Goal: Task Accomplishment & Management: Complete application form

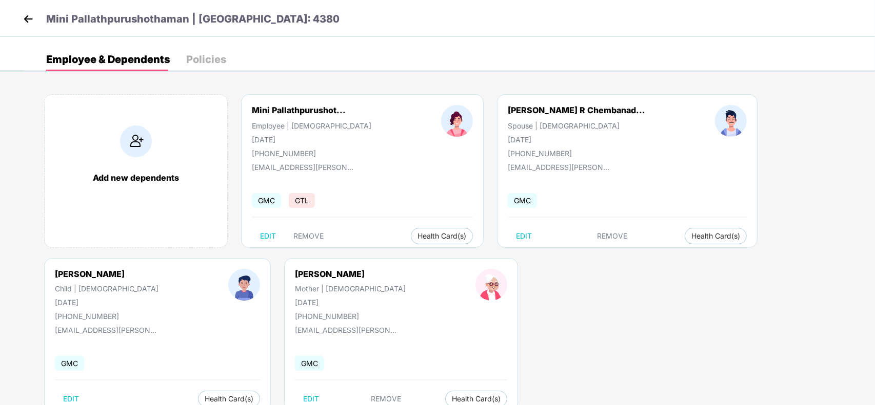
click at [35, 18] on img at bounding box center [28, 18] width 15 height 15
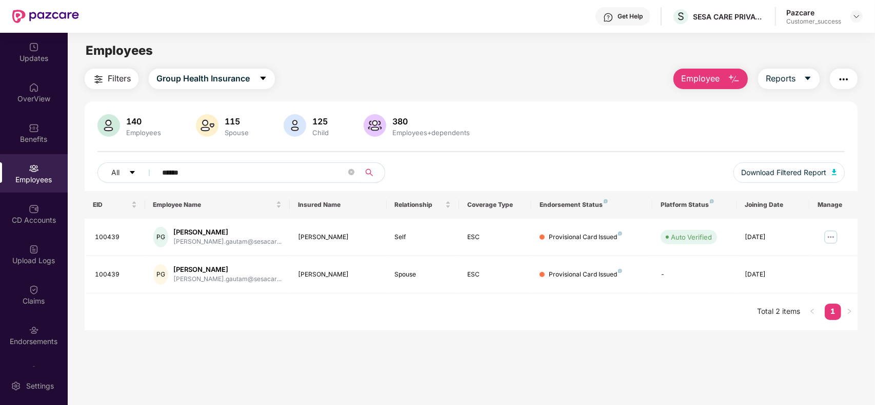
click at [372, 172] on icon "search" at bounding box center [369, 173] width 8 height 8
click at [261, 178] on input "******" at bounding box center [254, 172] width 184 height 15
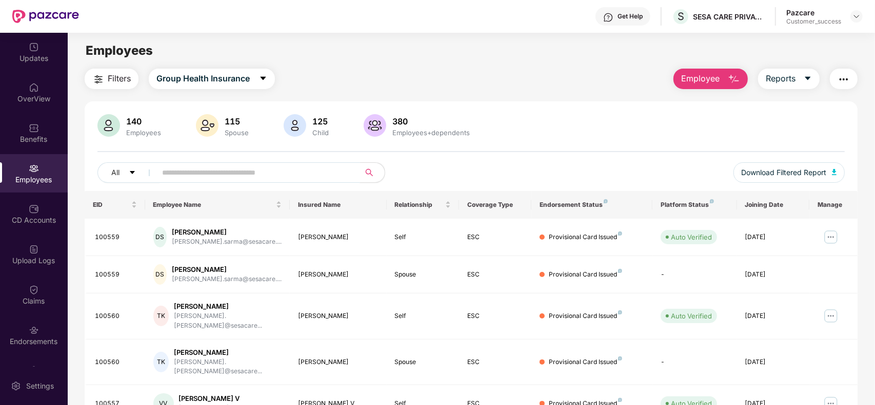
click at [211, 170] on input "text" at bounding box center [254, 172] width 184 height 15
paste input "******"
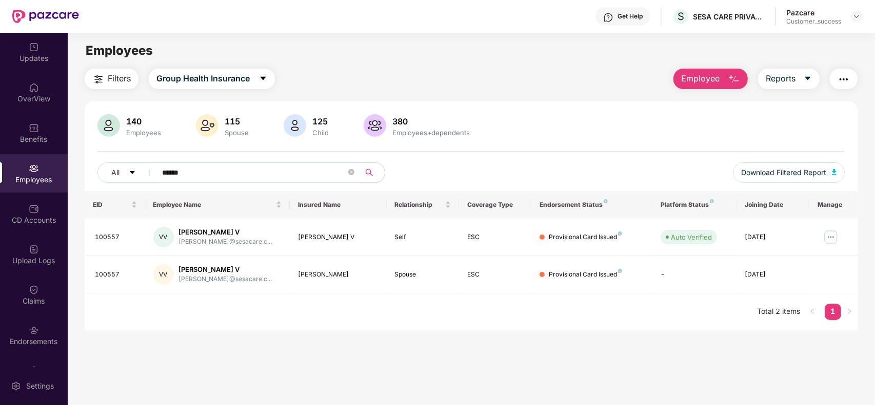
type input "******"
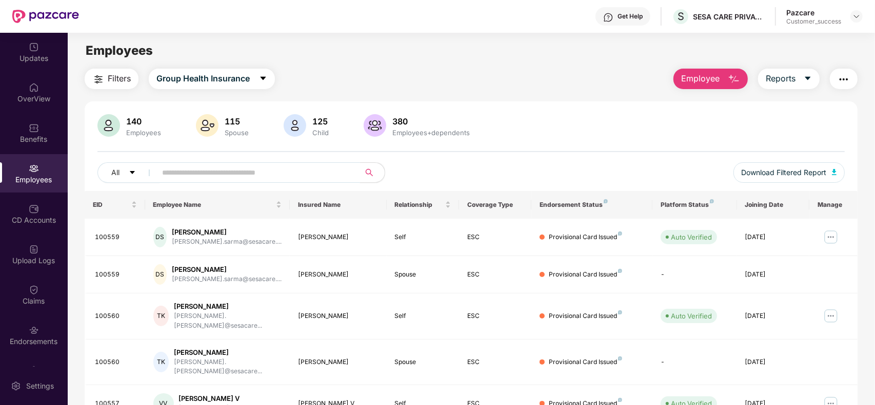
click at [242, 173] on input "text" at bounding box center [254, 172] width 184 height 15
paste input "******"
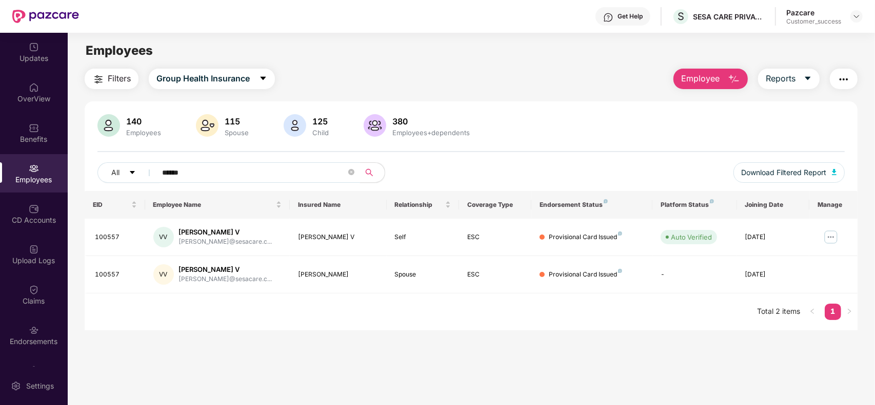
type input "******"
click at [207, 169] on input "******" at bounding box center [254, 172] width 184 height 15
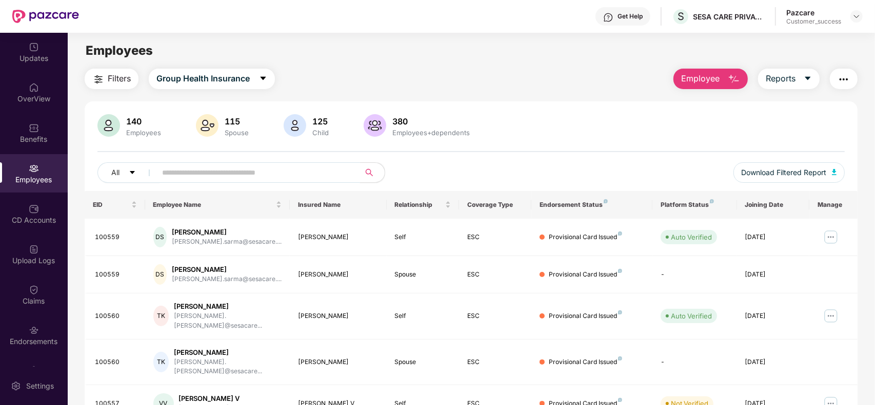
click at [181, 171] on input "text" at bounding box center [254, 172] width 184 height 15
paste input "******"
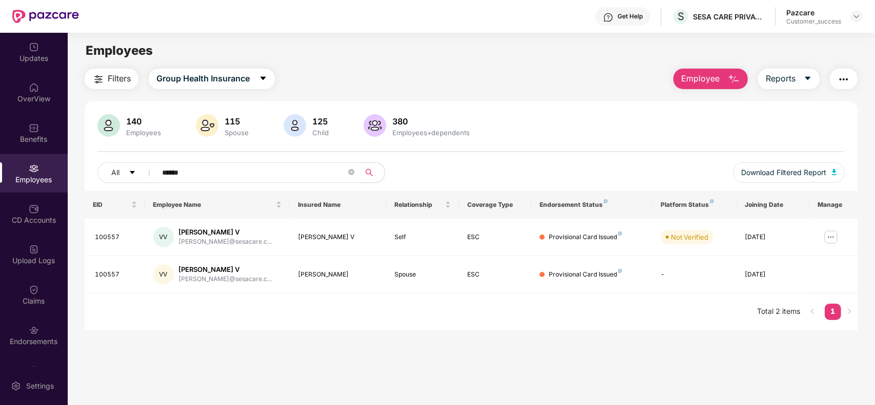
type input "******"
click at [711, 82] on span "Employee" at bounding box center [700, 78] width 38 height 13
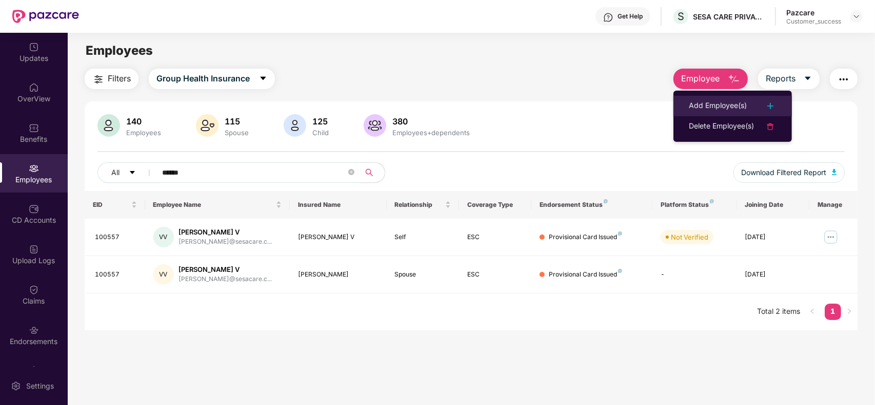
click at [703, 103] on div "Add Employee(s)" at bounding box center [717, 106] width 58 height 12
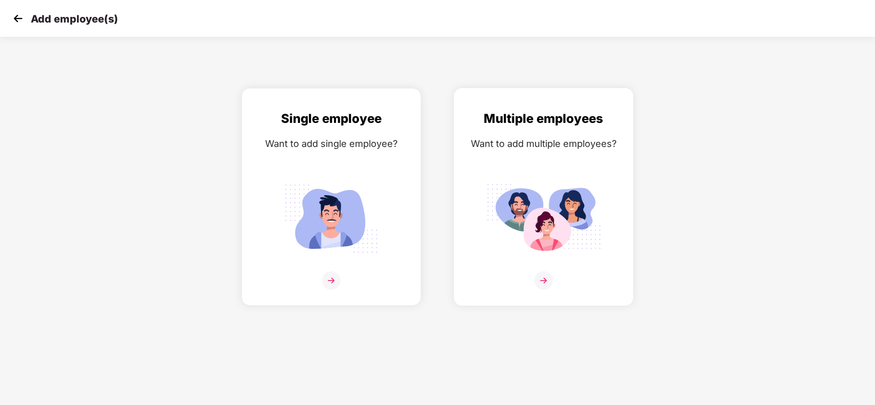
click at [521, 234] on img at bounding box center [543, 219] width 115 height 80
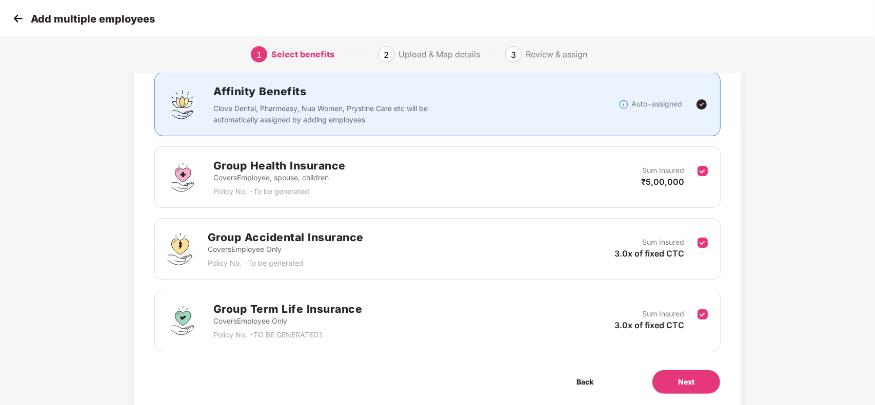
scroll to position [106, 0]
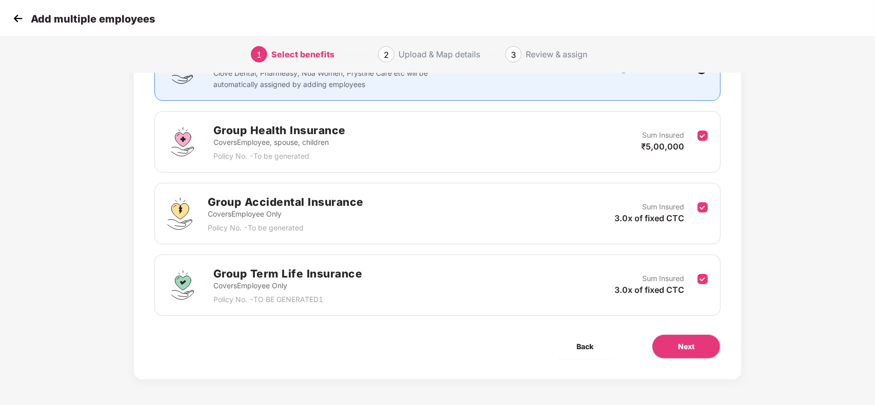
click at [695, 208] on div "Sum Insured 3.0x of fixed CTC" at bounding box center [655, 213] width 83 height 25
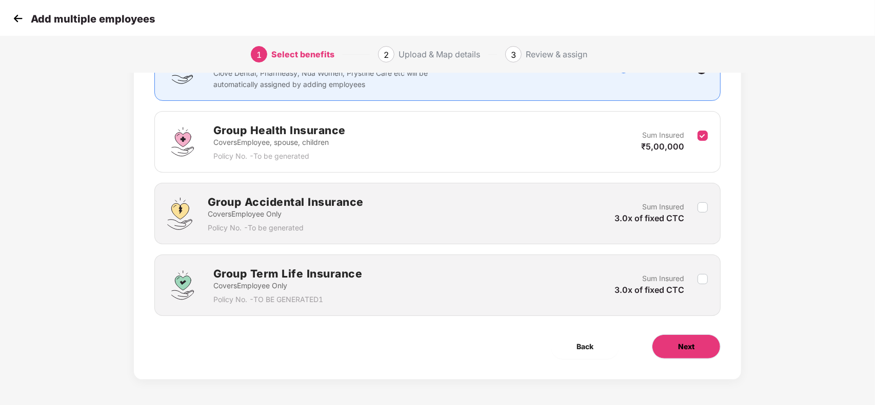
click at [692, 347] on span "Next" at bounding box center [686, 346] width 16 height 11
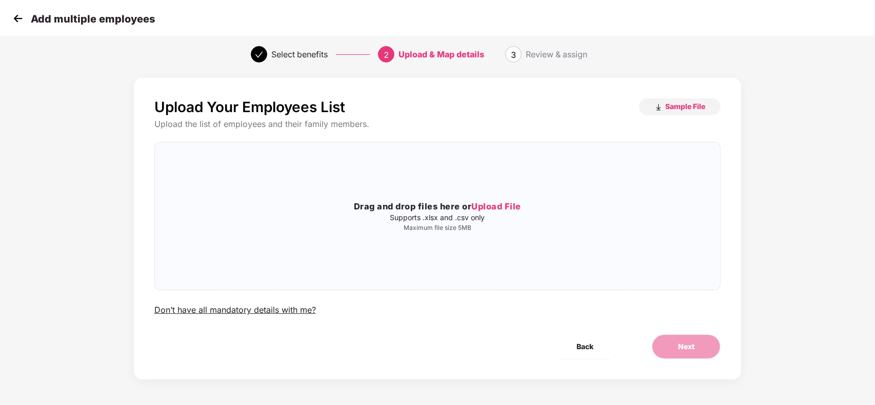
scroll to position [0, 0]
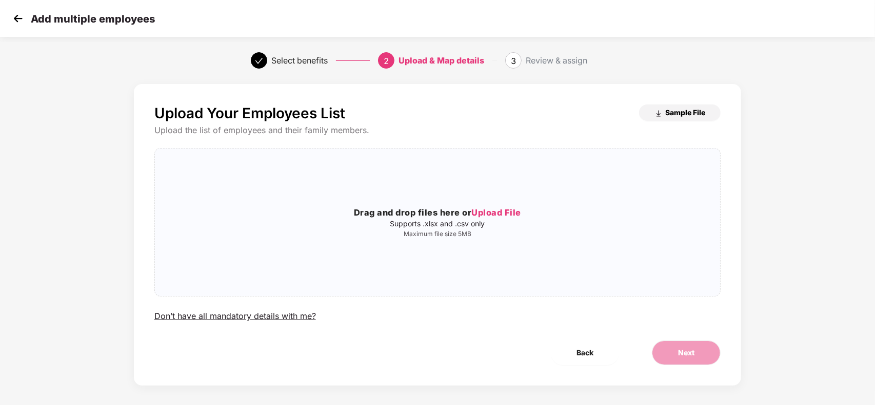
click at [674, 111] on span "Sample File" at bounding box center [685, 113] width 40 height 10
click at [491, 216] on span "Upload File" at bounding box center [496, 213] width 50 height 10
click at [490, 209] on span "Upload File" at bounding box center [496, 213] width 50 height 10
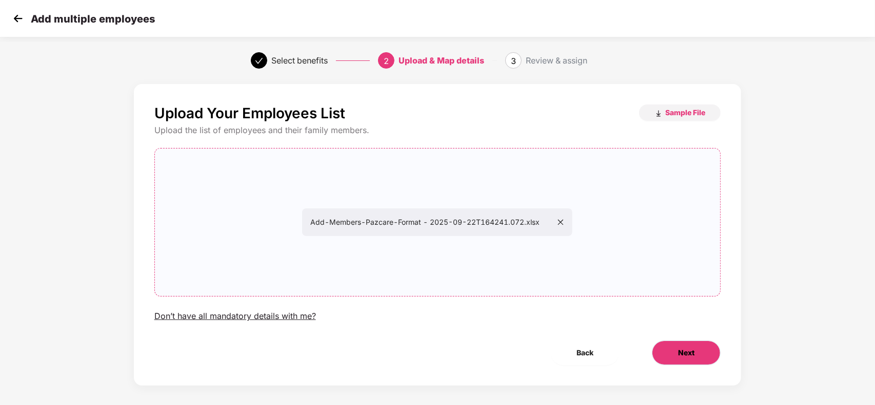
click at [689, 354] on span "Next" at bounding box center [686, 353] width 16 height 11
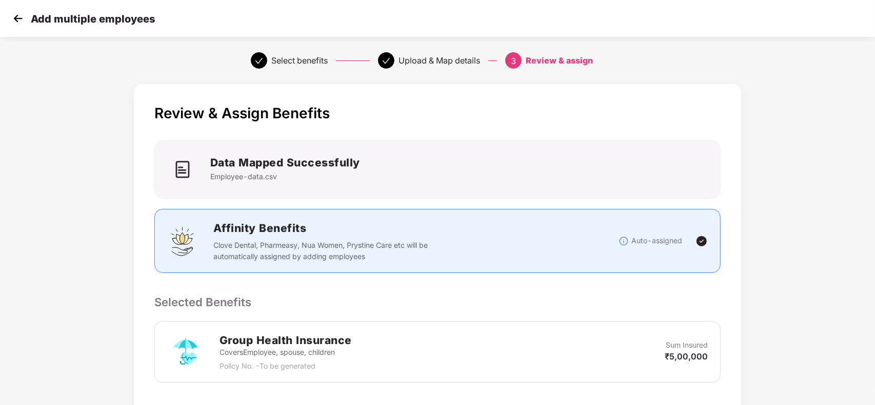
click at [790, 83] on div "Review & Assign Benefits Data Mapped Successfully Employee-data.csv Affinity Be…" at bounding box center [437, 375] width 729 height 592
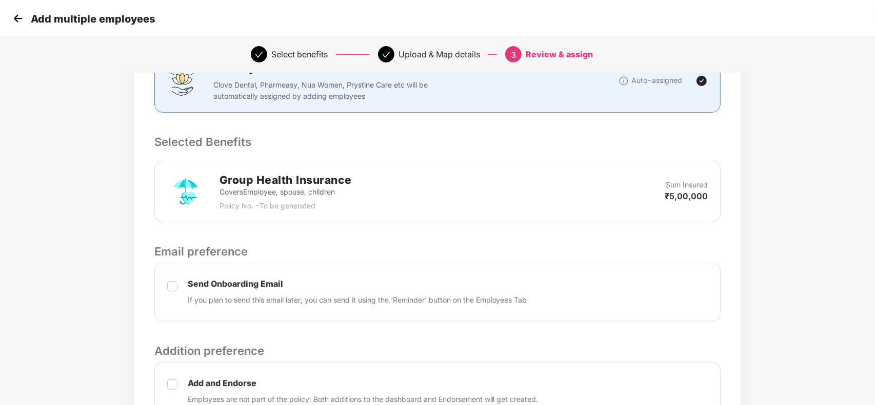
scroll to position [267, 0]
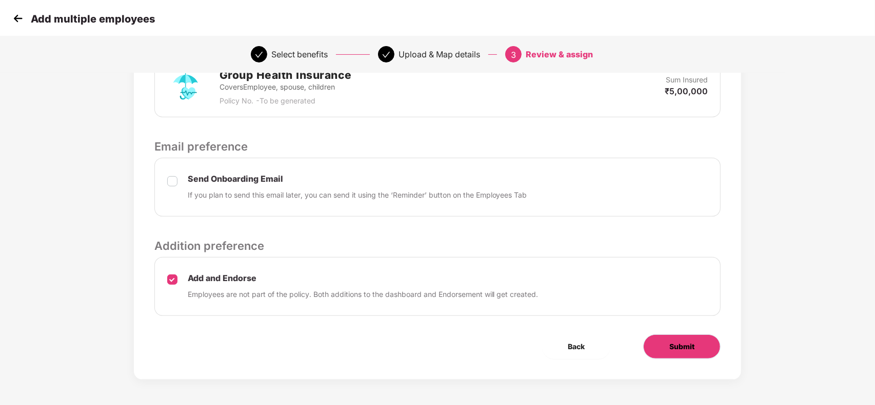
click at [685, 347] on span "Submit" at bounding box center [681, 346] width 25 height 11
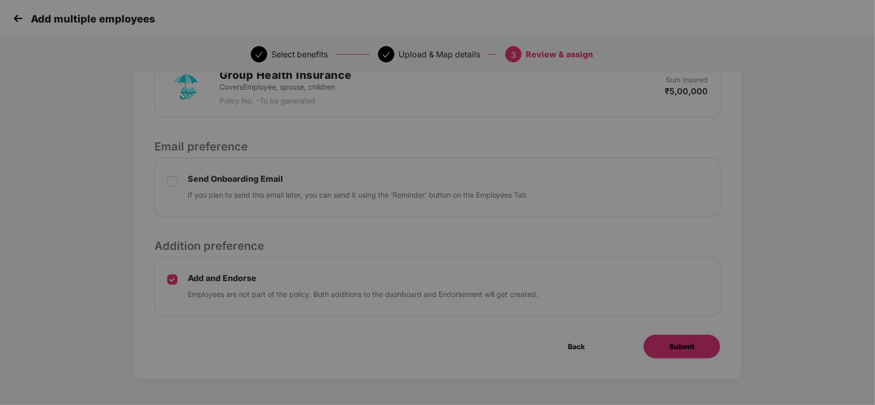
scroll to position [0, 0]
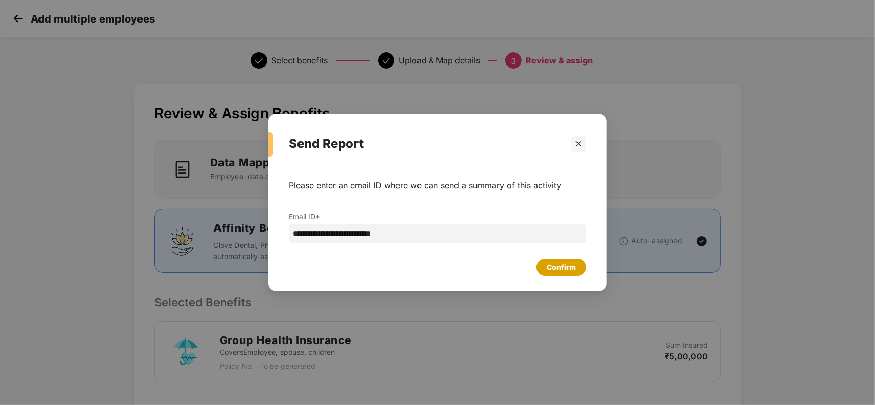
click at [562, 259] on div "Confirm" at bounding box center [561, 267] width 50 height 17
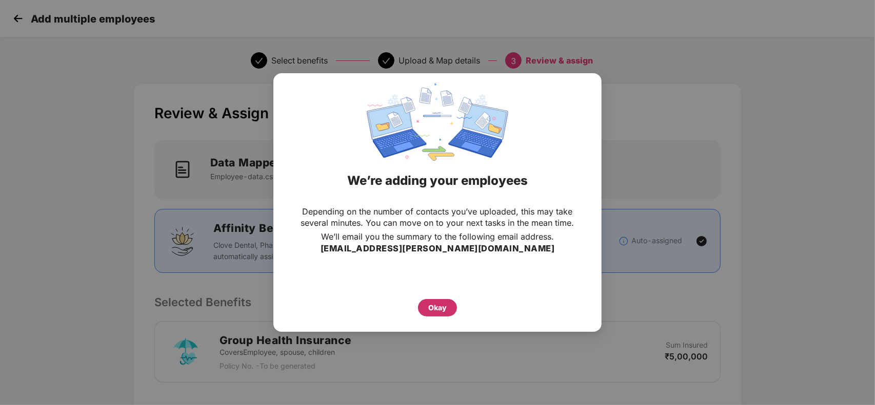
click at [436, 303] on div "Okay" at bounding box center [437, 307] width 18 height 11
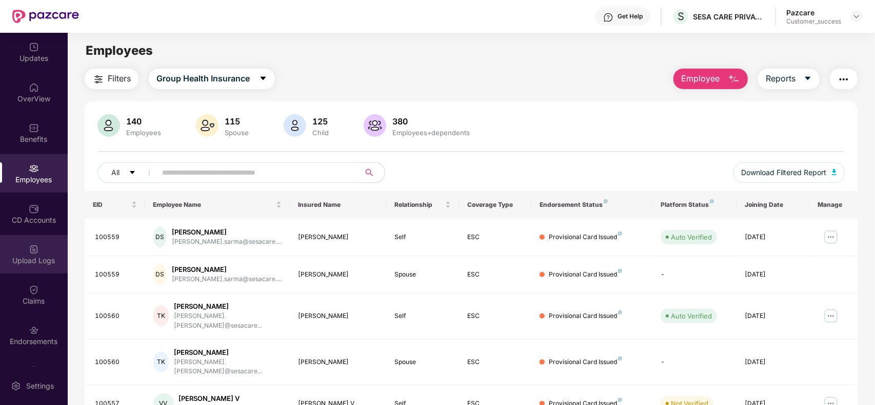
click at [26, 248] on div "Upload Logs" at bounding box center [34, 254] width 68 height 38
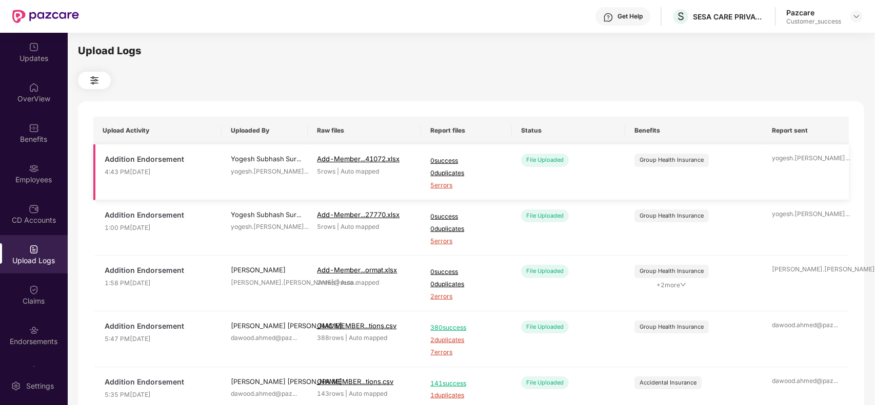
click at [437, 186] on span "5 errors" at bounding box center [466, 186] width 72 height 10
click at [29, 168] on img at bounding box center [34, 169] width 10 height 10
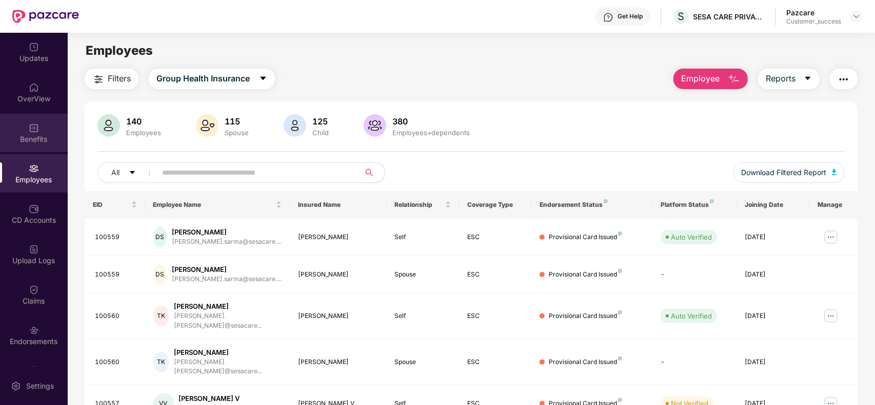
click at [38, 134] on div "Benefits" at bounding box center [34, 139] width 68 height 10
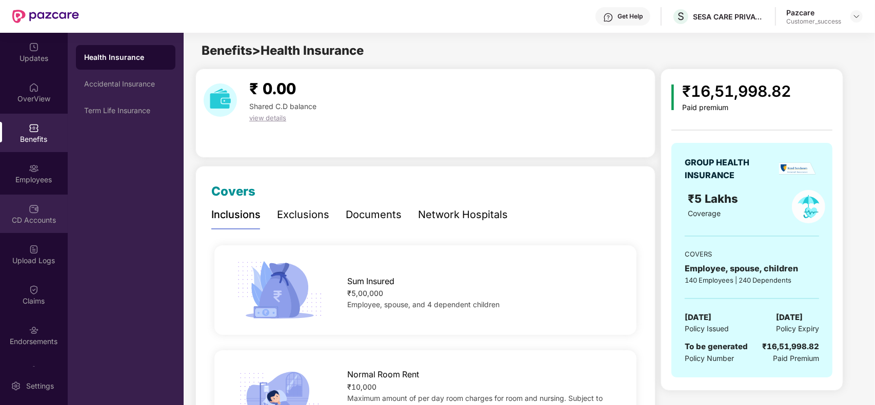
click at [36, 213] on img at bounding box center [34, 209] width 10 height 10
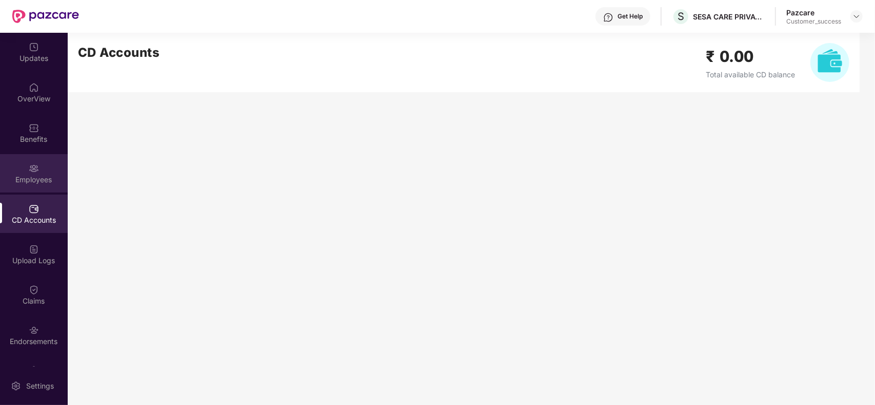
click at [37, 178] on div "Employees" at bounding box center [34, 180] width 68 height 10
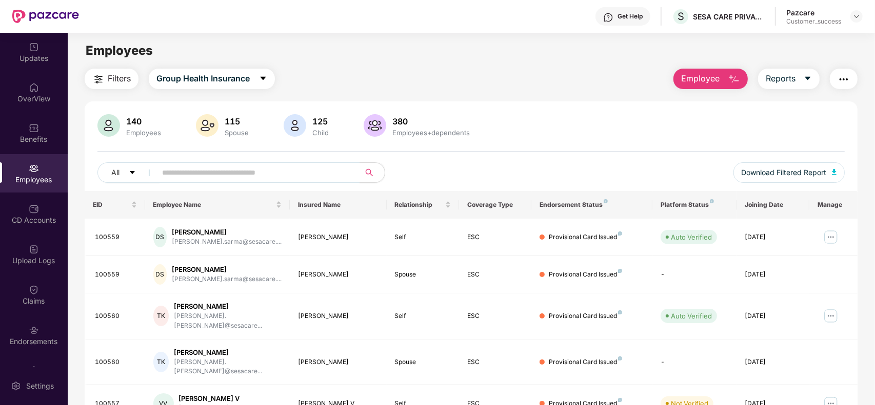
click at [701, 78] on span "Employee" at bounding box center [700, 78] width 38 height 13
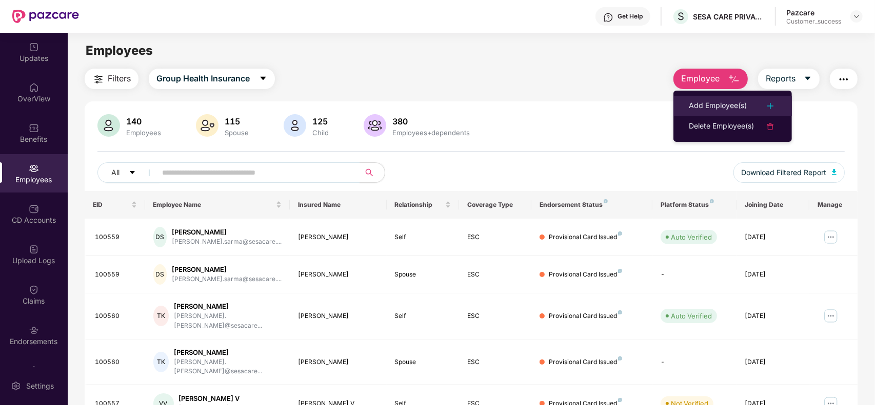
click at [701, 105] on div "Add Employee(s)" at bounding box center [717, 106] width 58 height 12
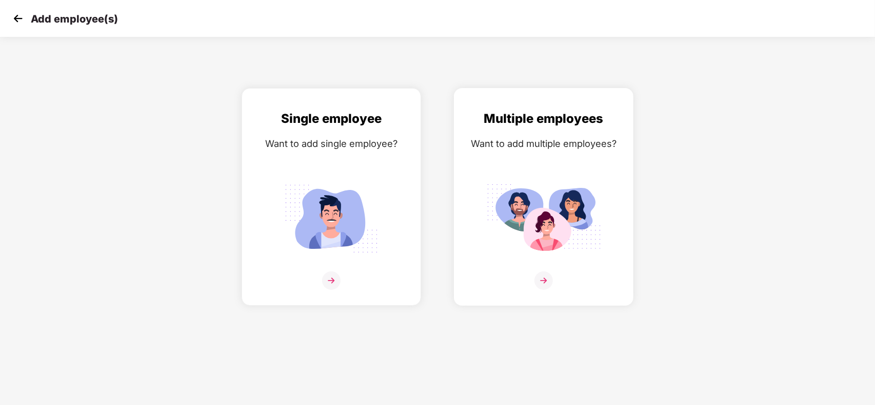
click at [537, 233] on img at bounding box center [543, 219] width 115 height 80
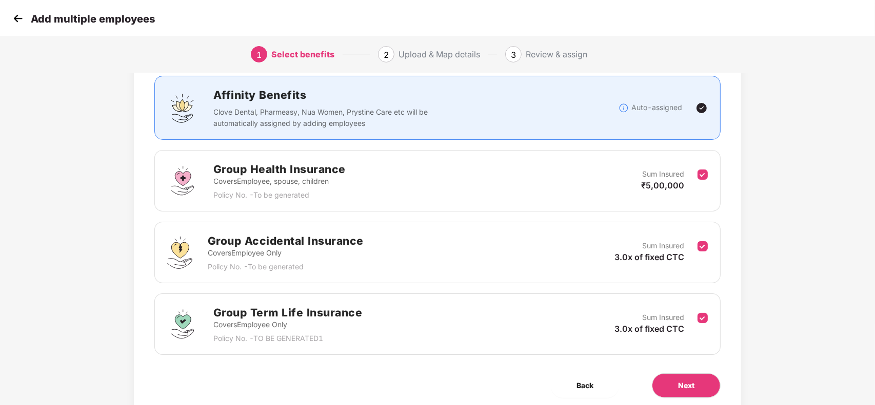
scroll to position [106, 0]
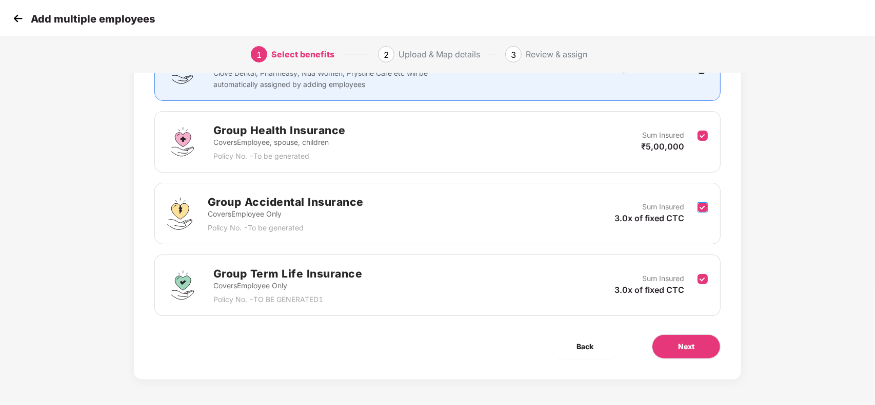
click at [703, 216] on label at bounding box center [702, 213] width 10 height 25
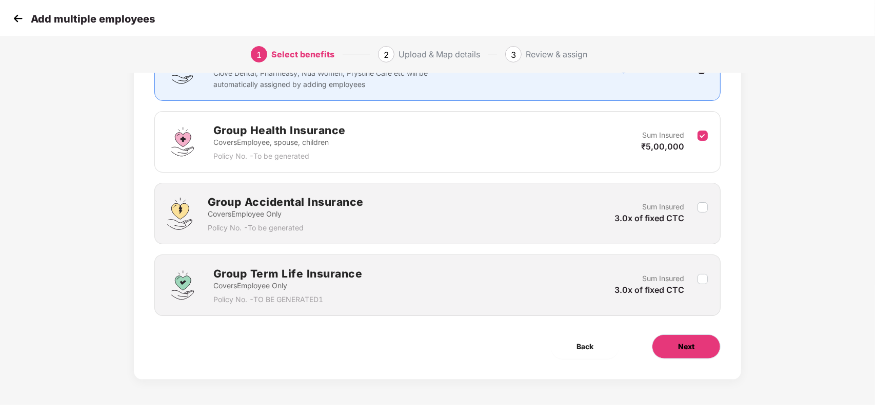
click at [692, 342] on span "Next" at bounding box center [686, 346] width 16 height 11
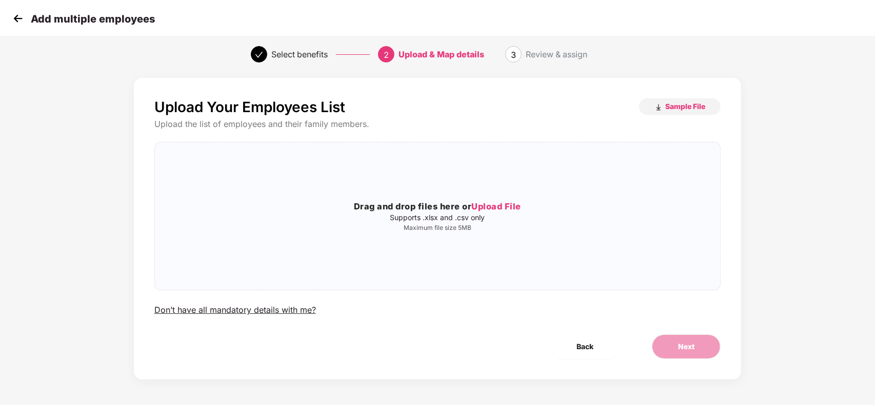
scroll to position [0, 0]
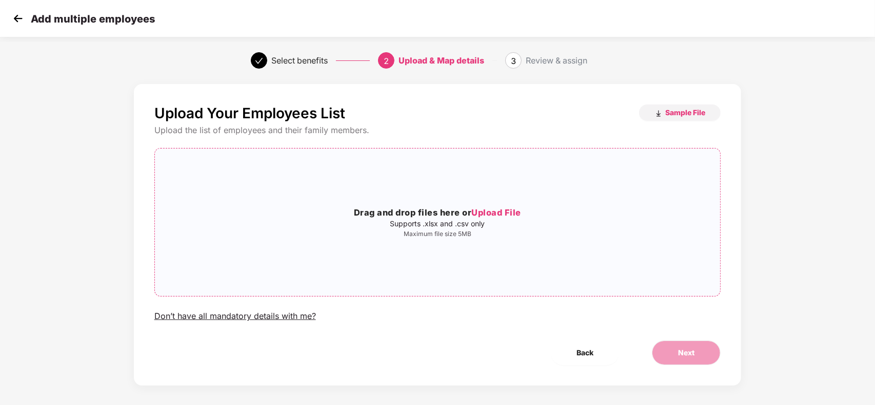
click at [490, 216] on span "Upload File" at bounding box center [496, 213] width 50 height 10
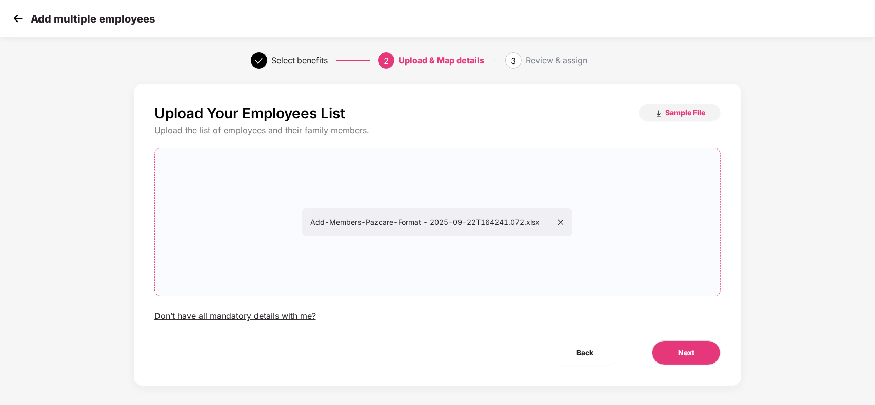
scroll to position [6, 0]
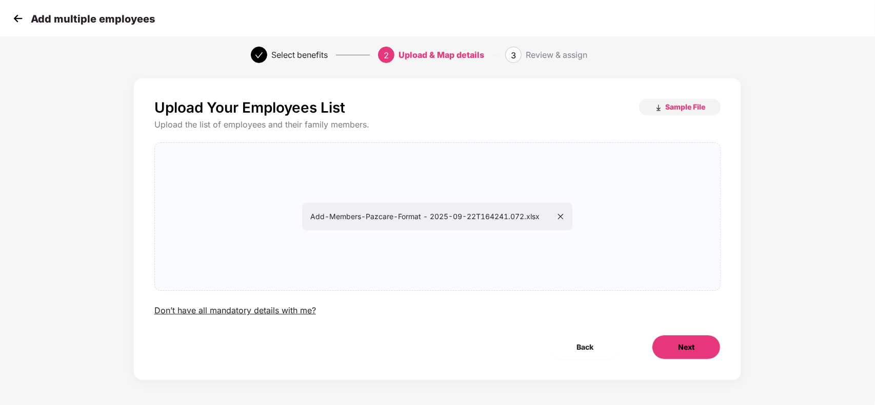
click at [685, 342] on span "Next" at bounding box center [686, 347] width 16 height 11
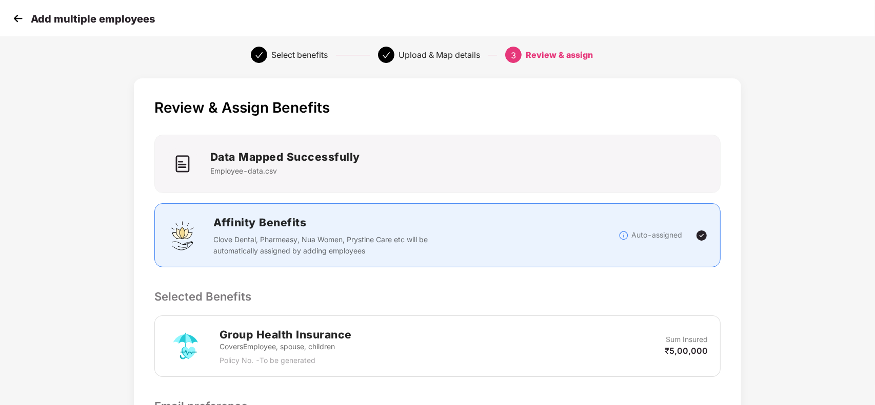
scroll to position [0, 0]
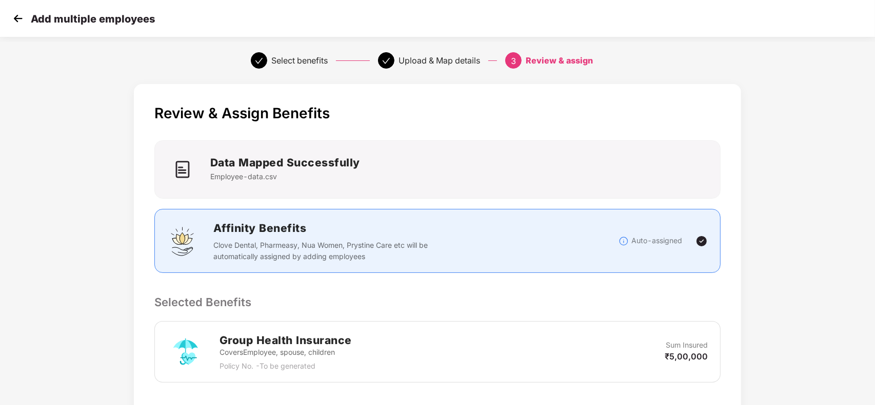
click at [626, 283] on div "Review & Assign Benefits Data Mapped Successfully Employee-data.csv Affinity Be…" at bounding box center [437, 364] width 607 height 561
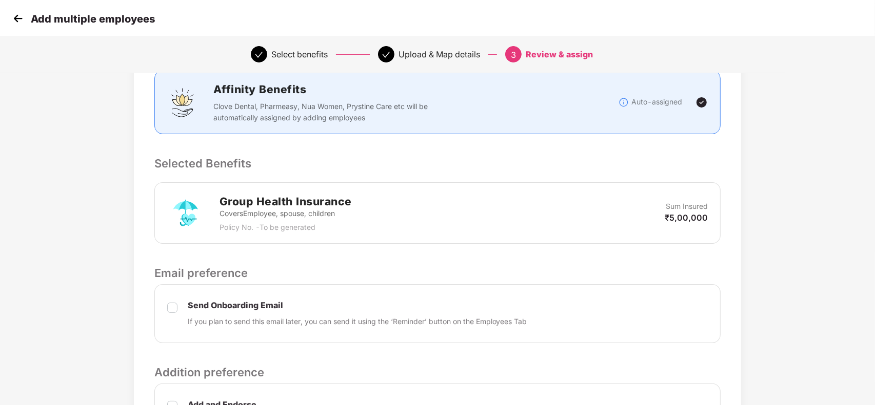
scroll to position [267, 0]
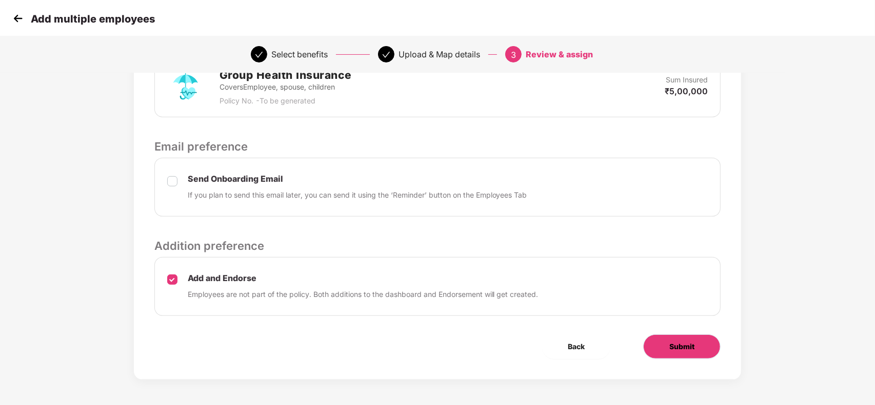
click at [670, 342] on span "Submit" at bounding box center [681, 346] width 25 height 11
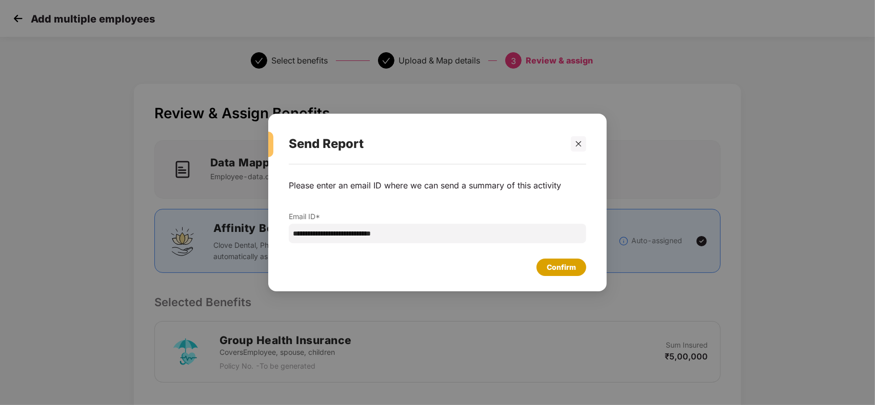
click at [565, 263] on div "Confirm" at bounding box center [560, 267] width 29 height 11
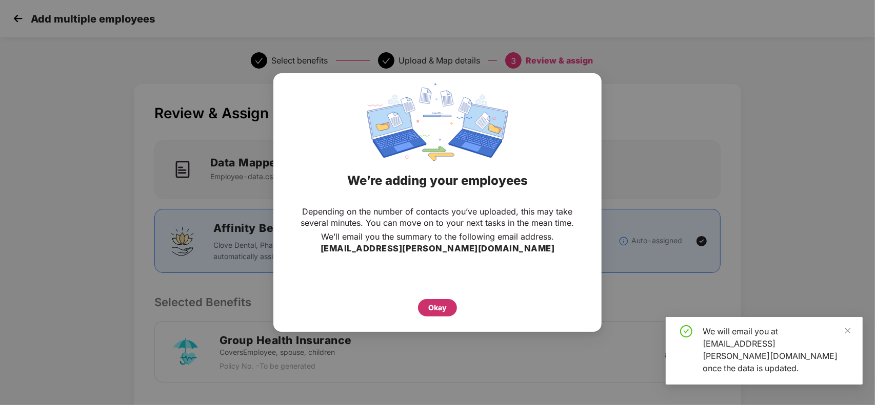
click at [437, 306] on div "Okay" at bounding box center [437, 307] width 18 height 11
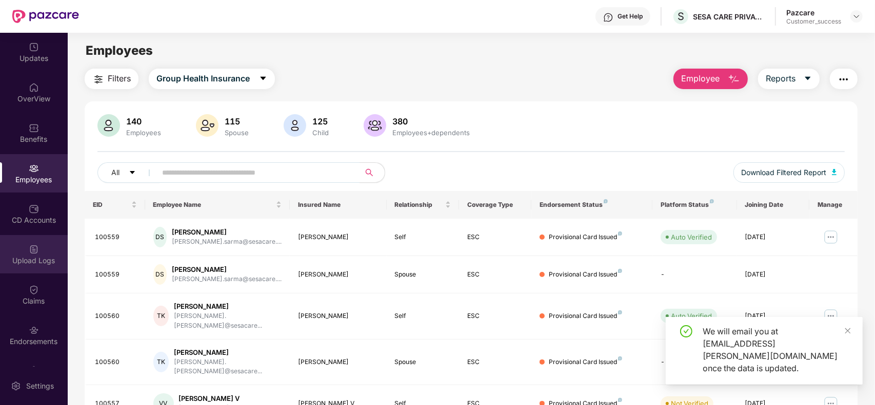
click at [39, 252] on div "Upload Logs" at bounding box center [34, 254] width 68 height 38
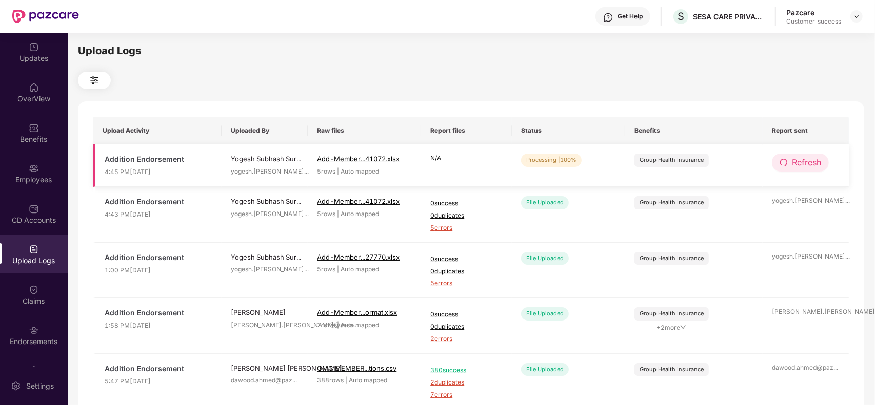
click at [785, 158] on icon "redo" at bounding box center [783, 162] width 8 height 8
